Goal: Check status: Check status

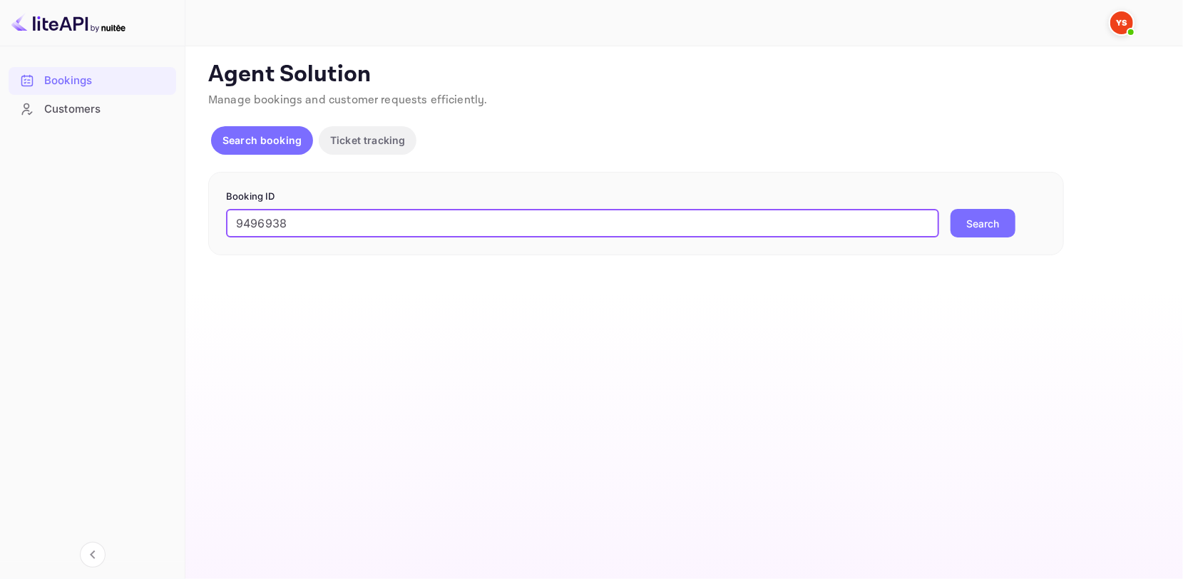
type input "9496938"
click at [1002, 214] on button "Search" at bounding box center [982, 223] width 65 height 29
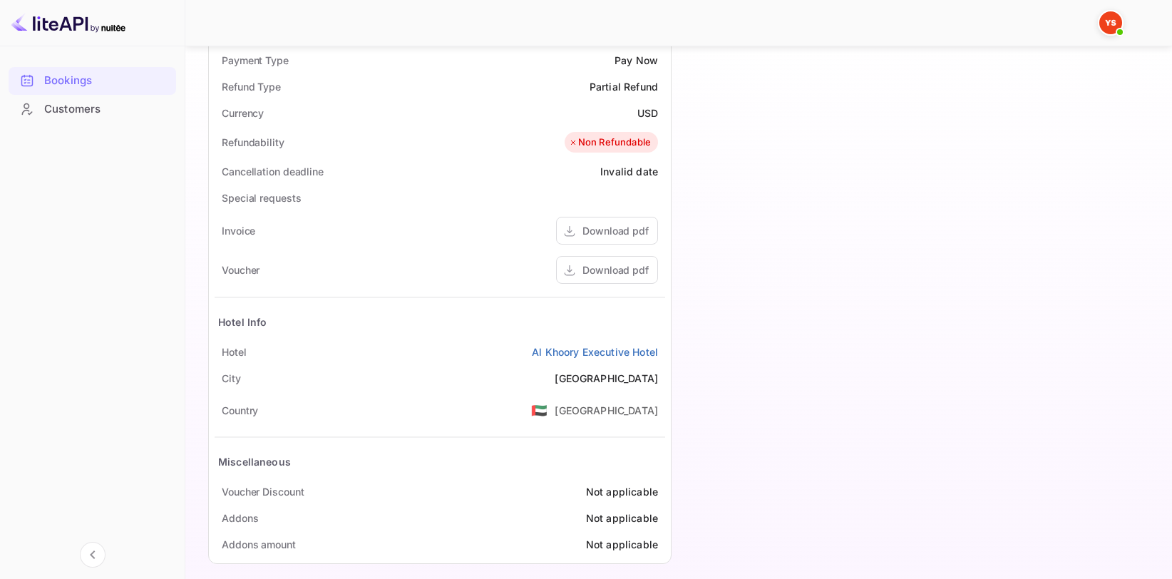
scroll to position [567, 0]
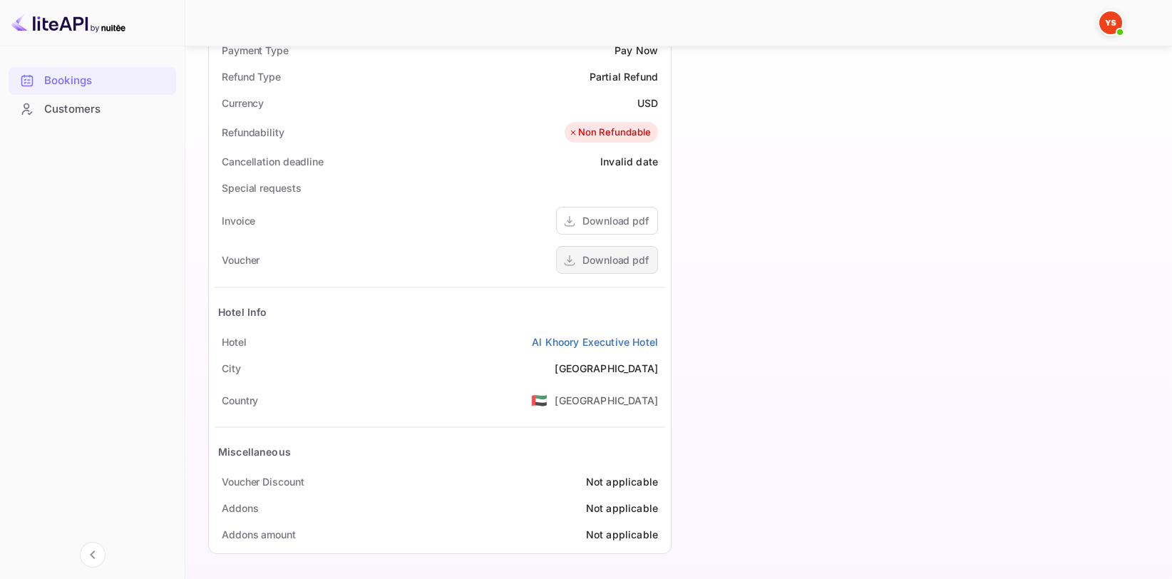
click at [635, 254] on div "Download pdf" at bounding box center [615, 259] width 66 height 15
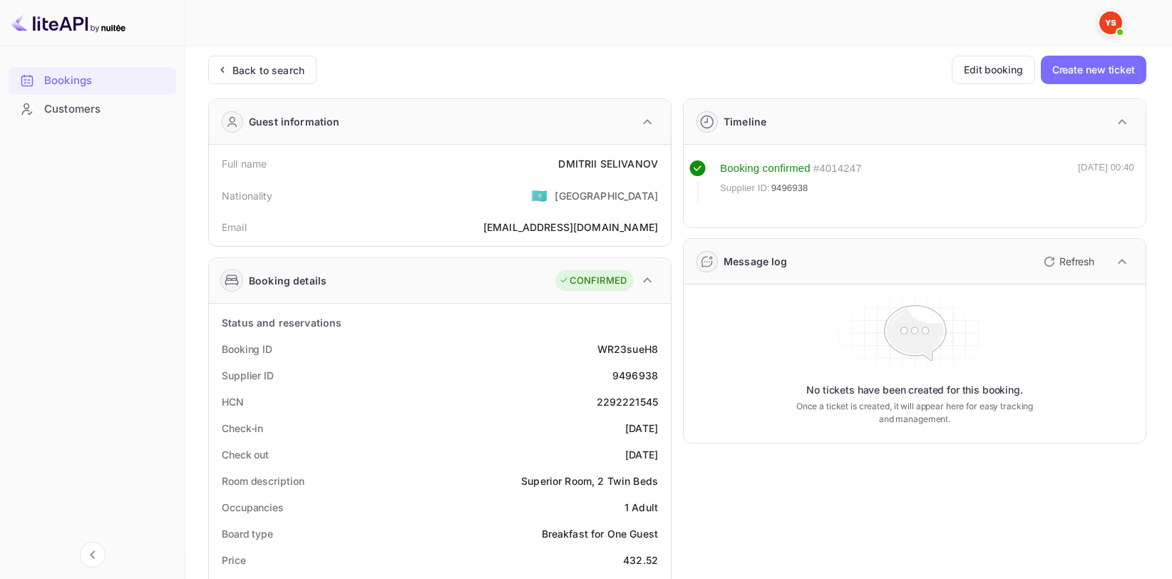
scroll to position [0, 0]
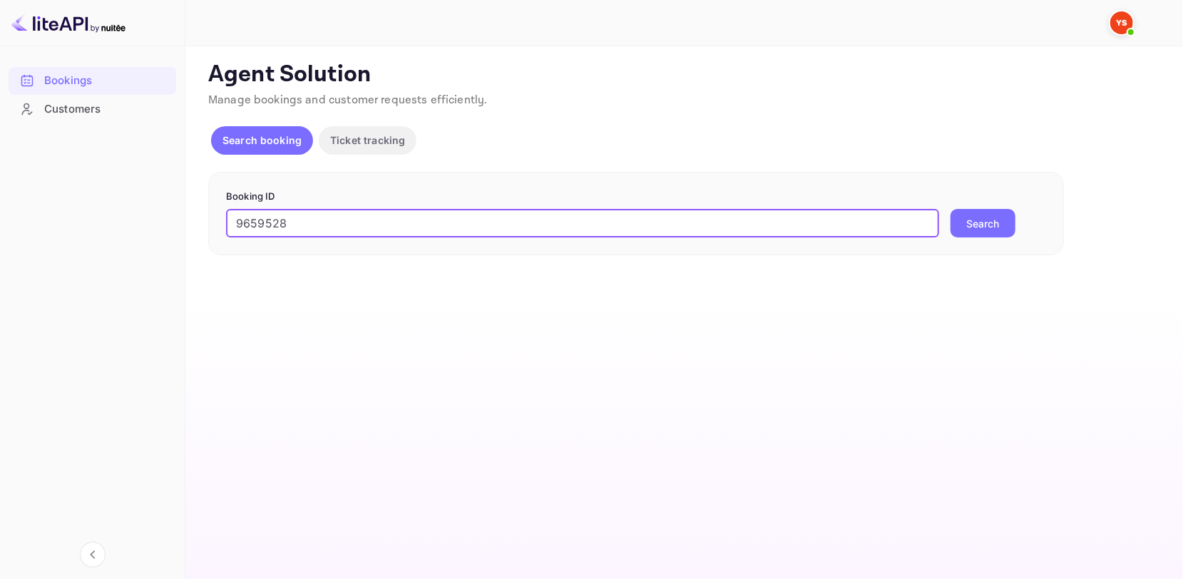
type input "9659528"
click at [982, 232] on button "Search" at bounding box center [982, 223] width 65 height 29
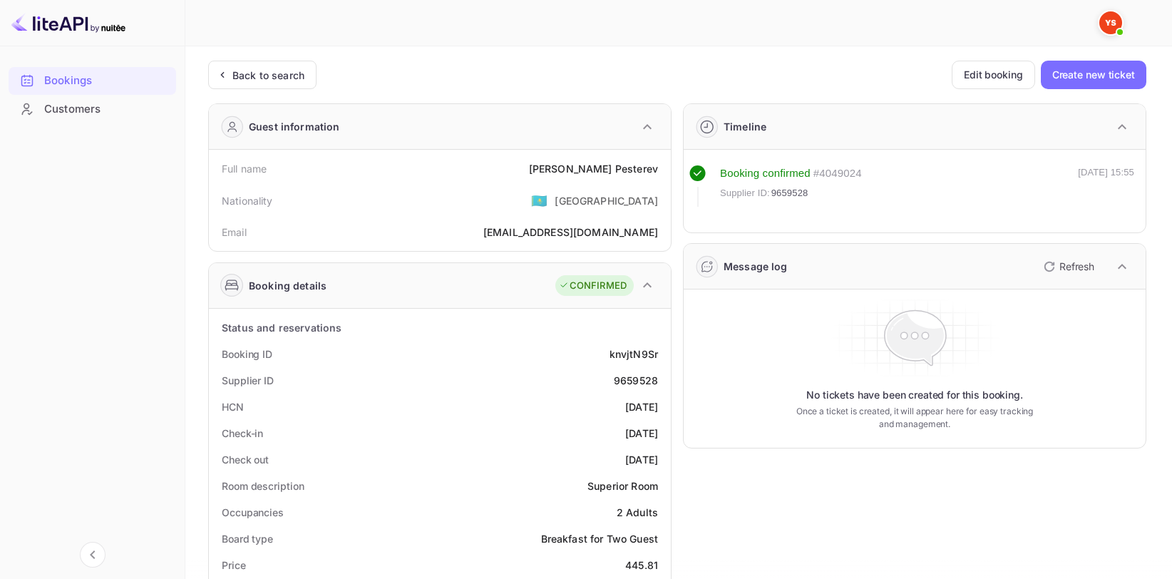
click at [637, 167] on div "[PERSON_NAME]" at bounding box center [593, 168] width 129 height 15
copy div "[PERSON_NAME]"
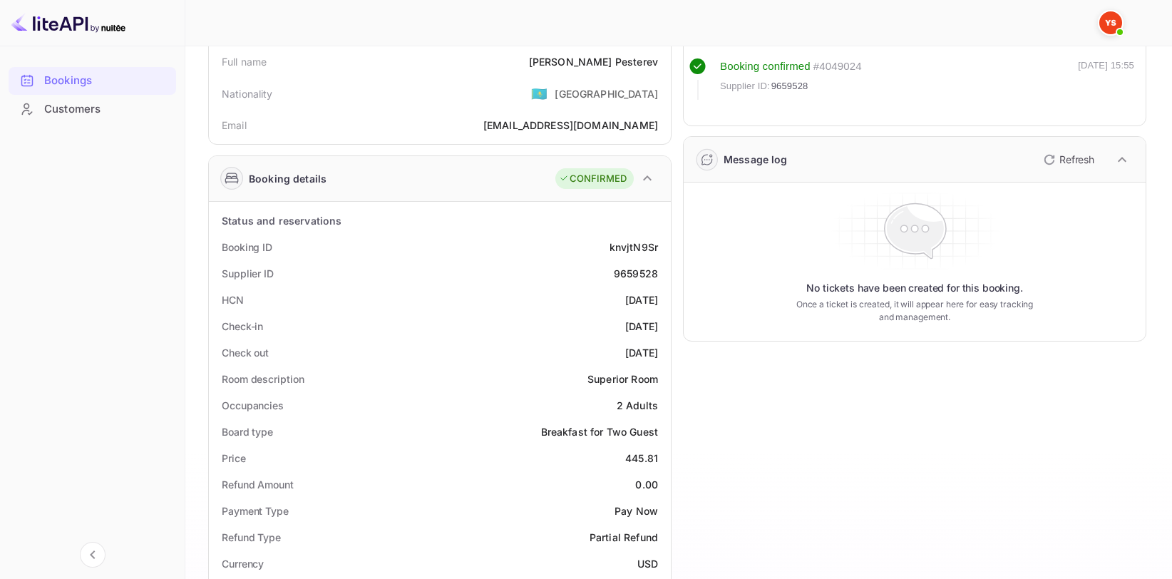
scroll to position [143, 0]
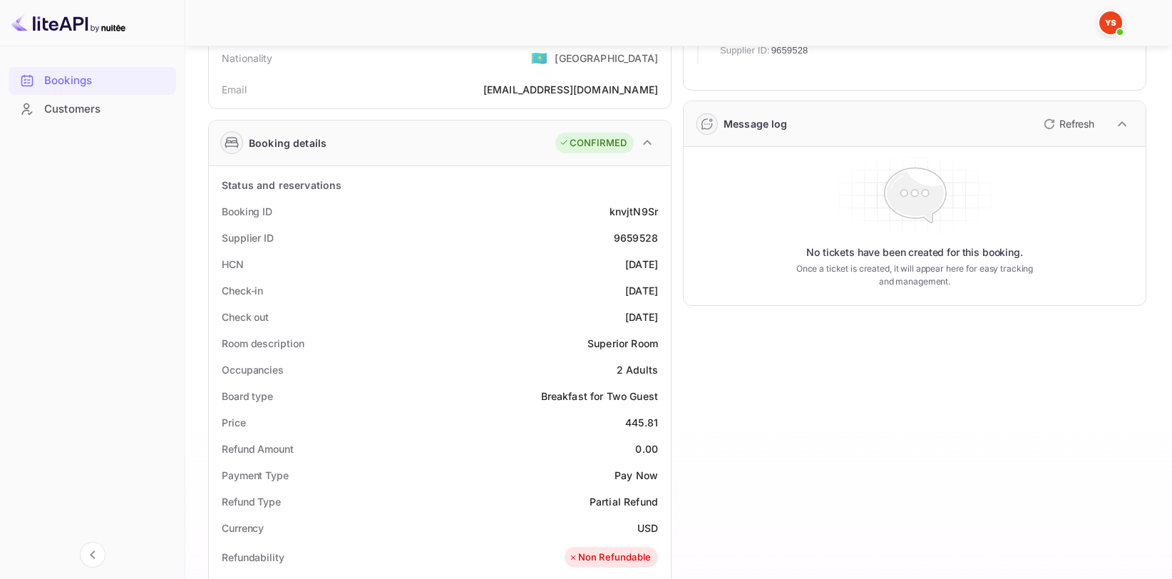
click at [635, 232] on div "9659528" at bounding box center [636, 237] width 44 height 15
copy div "9659528"
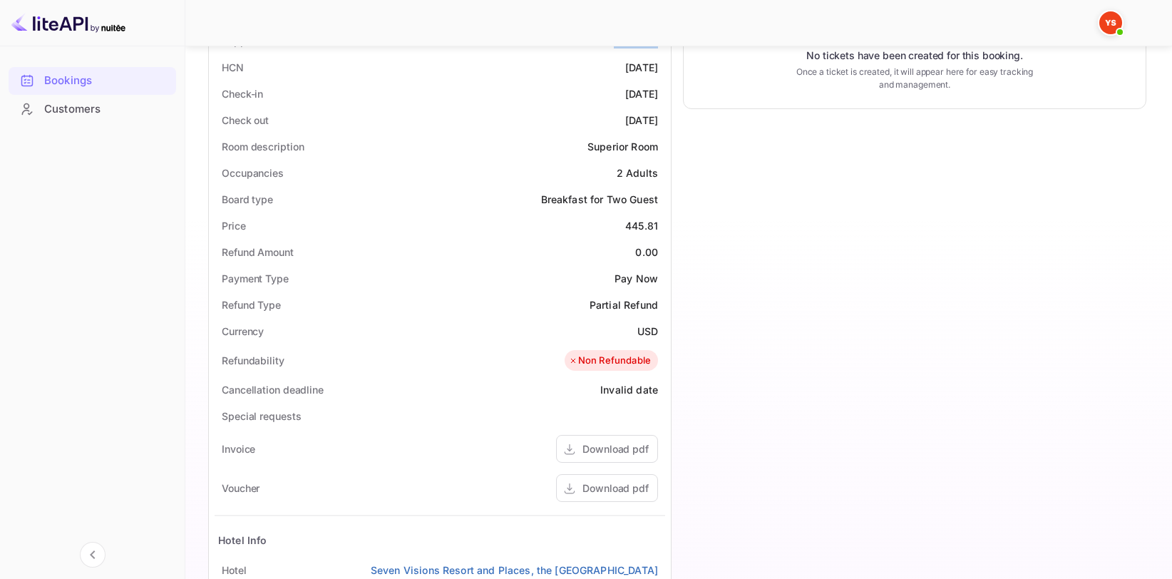
scroll to position [356, 0]
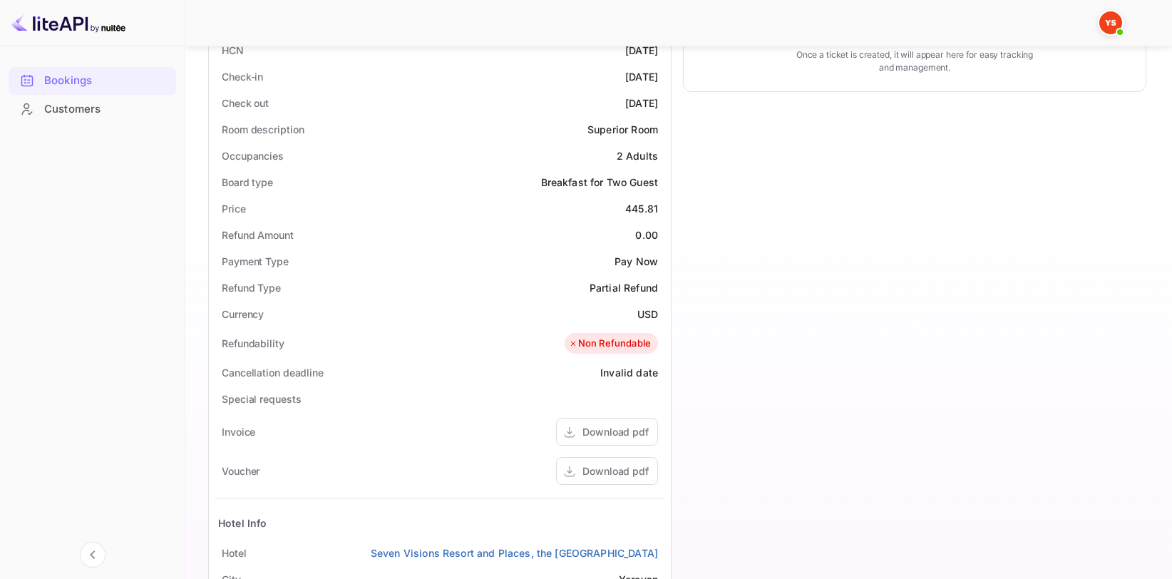
click at [634, 207] on div "445.81" at bounding box center [641, 208] width 33 height 15
copy div "445.81"
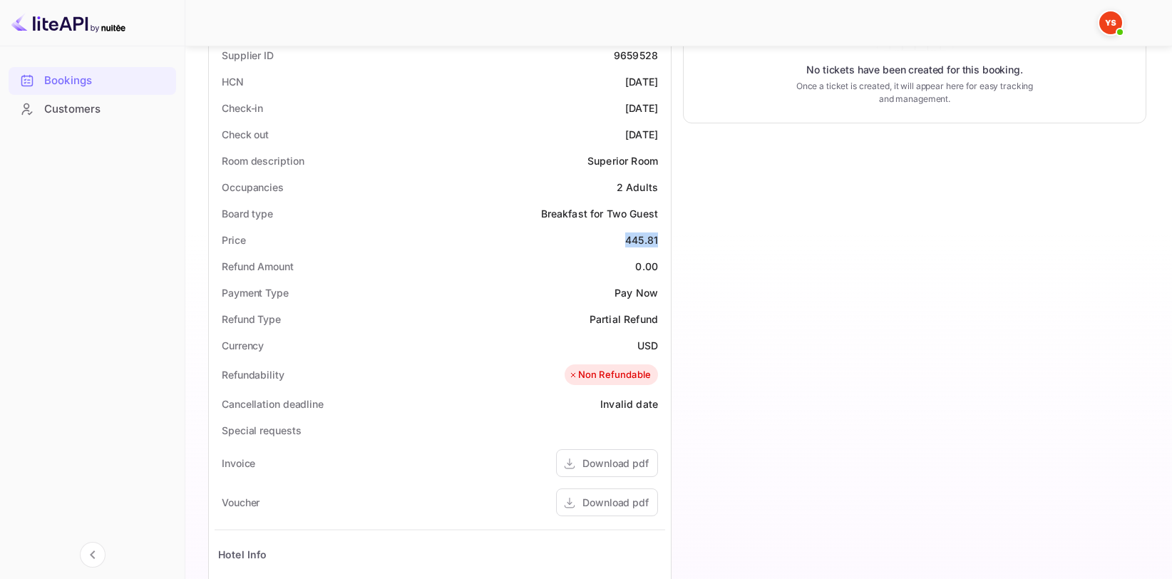
scroll to position [282, 0]
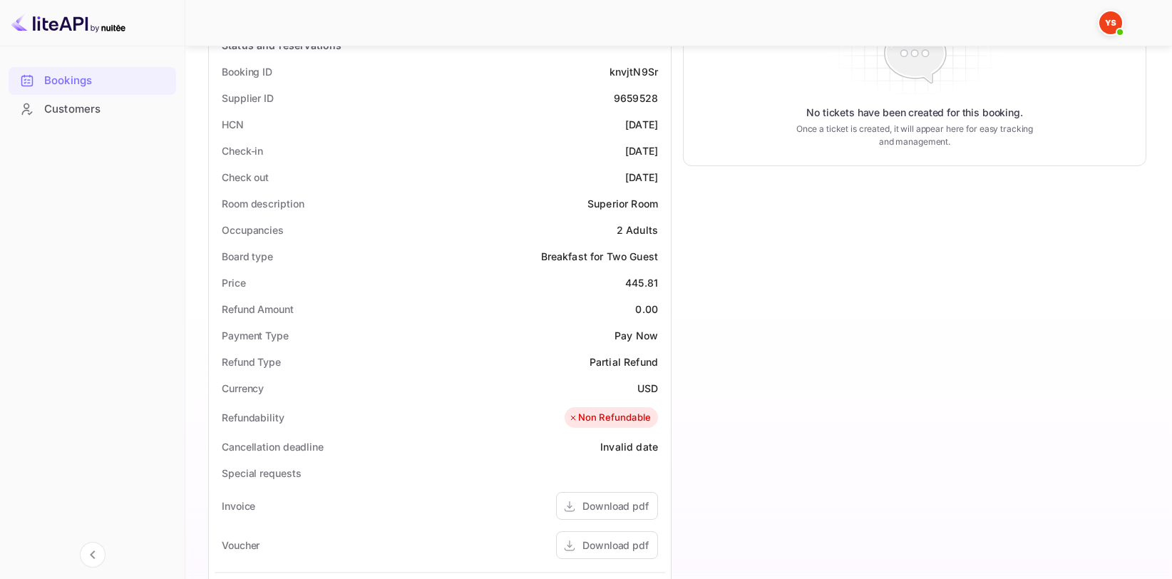
click at [635, 302] on div "Refund Amount 0.00" at bounding box center [440, 309] width 450 height 26
click at [640, 381] on div "USD" at bounding box center [647, 388] width 21 height 15
click at [642, 381] on div "USD" at bounding box center [647, 388] width 21 height 15
click at [644, 394] on div "USD" at bounding box center [647, 388] width 21 height 15
click at [646, 386] on div "USD" at bounding box center [647, 388] width 21 height 15
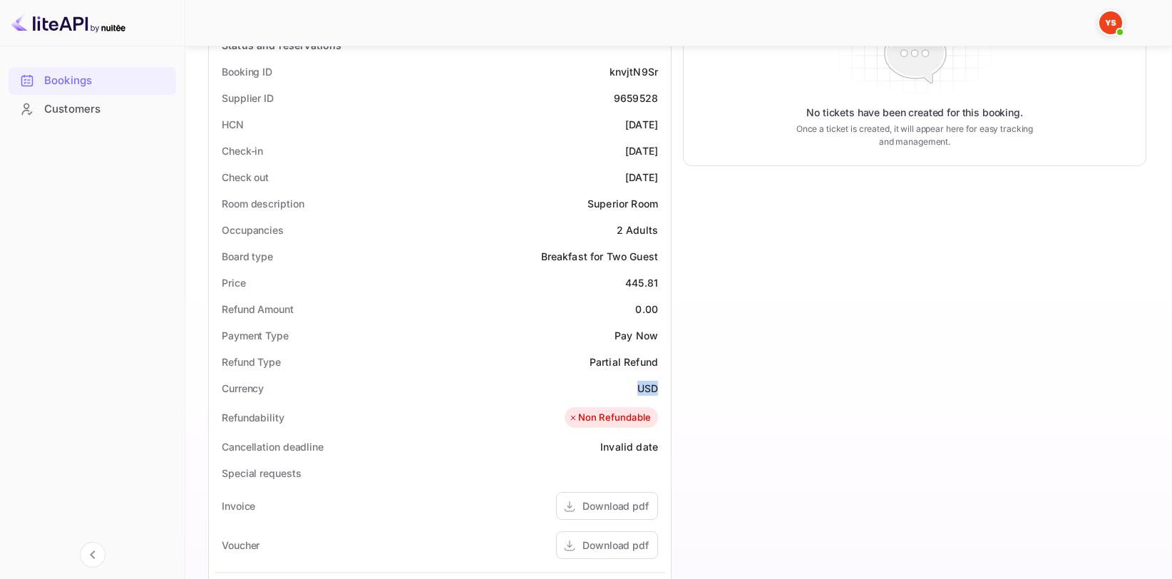
click at [646, 386] on div "USD" at bounding box center [647, 388] width 21 height 15
copy div "USD"
